Goal: Task Accomplishment & Management: Manage account settings

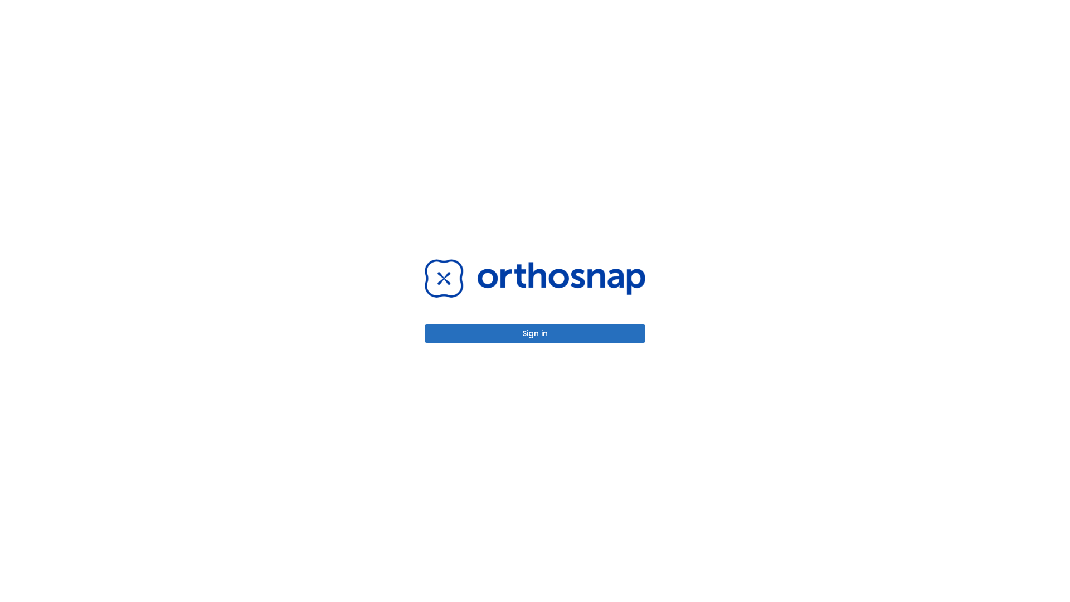
click at [535, 333] on button "Sign in" at bounding box center [535, 333] width 221 height 18
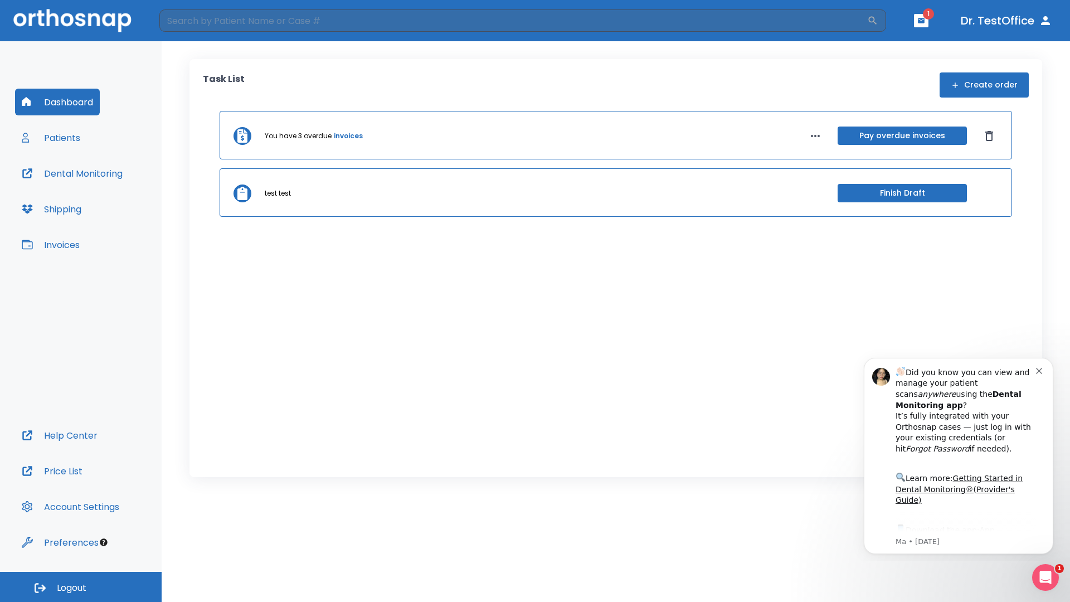
click at [81, 587] on span "Logout" at bounding box center [72, 588] width 30 height 12
